Goal: Information Seeking & Learning: Find specific page/section

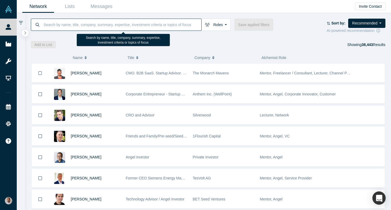
click at [115, 23] on input at bounding box center [122, 24] width 158 height 12
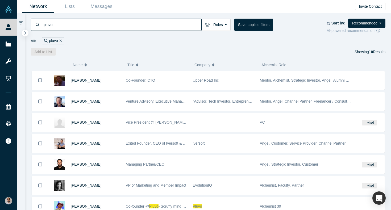
type input "pluvo"
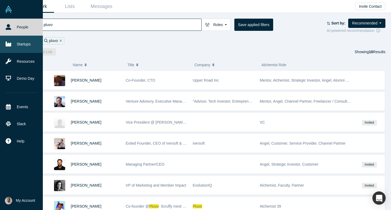
click at [15, 44] on link "Startups" at bounding box center [21, 44] width 43 height 17
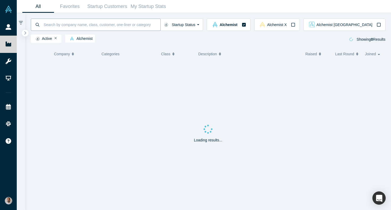
click at [91, 23] on input at bounding box center [101, 24] width 117 height 12
type input "pluvo"
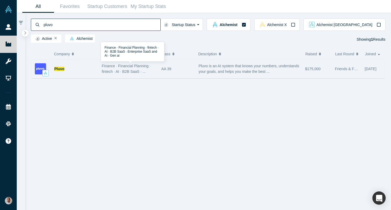
click at [112, 69] on div "Finance · Financial Planning · fintech · AI · B2B SaaS · ..." at bounding box center [129, 68] width 54 height 11
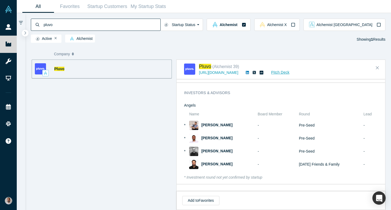
scroll to position [351, 0]
